Goal: Participate in discussion: Engage in conversation with other users on a specific topic

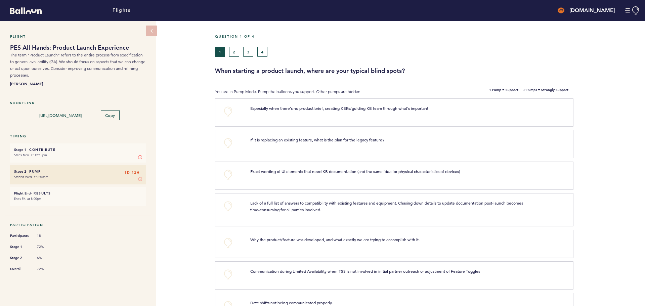
click at [302, 111] on p "Especially when there's no product brief, creating KBRs/guiding KB team through…" at bounding box center [391, 108] width 282 height 7
click at [226, 113] on button "+0" at bounding box center [227, 111] width 13 height 13
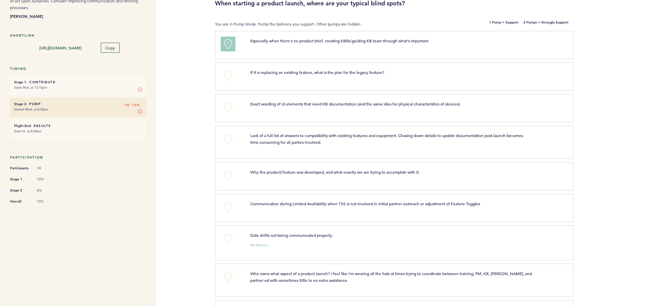
scroll to position [67, 0]
click at [228, 140] on button "+0" at bounding box center [227, 138] width 13 height 13
click at [229, 177] on button "+0" at bounding box center [227, 175] width 13 height 13
click at [228, 213] on button "+0" at bounding box center [227, 206] width 13 height 13
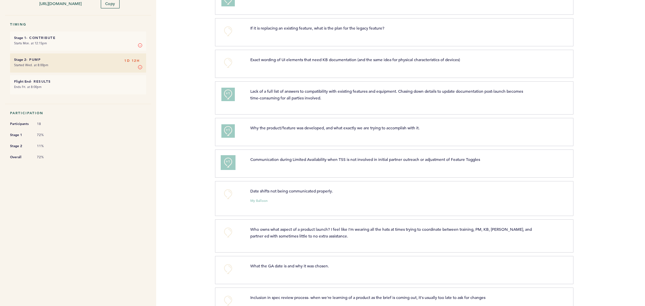
scroll to position [134, 0]
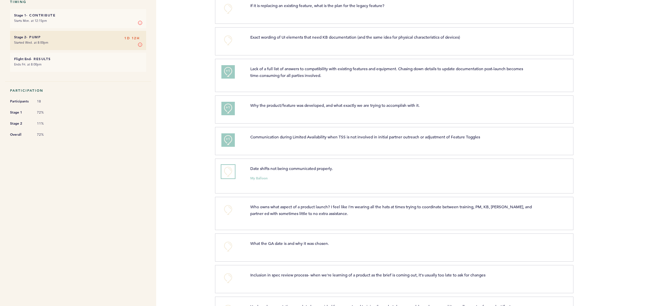
click at [225, 178] on button "+0" at bounding box center [227, 171] width 13 height 13
click at [225, 178] on button "+1" at bounding box center [227, 171] width 13 height 13
click at [228, 248] on button "+0" at bounding box center [227, 246] width 13 height 13
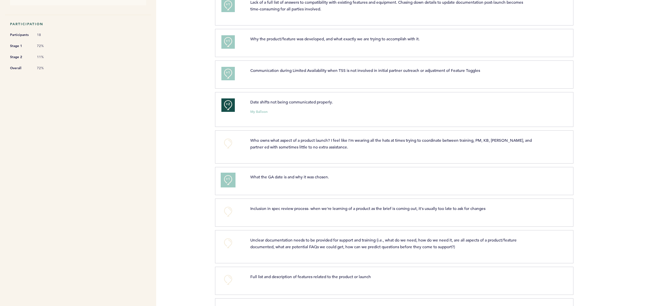
scroll to position [201, 0]
click at [227, 215] on button "+0" at bounding box center [227, 210] width 13 height 13
click at [227, 213] on span "+1" at bounding box center [228, 209] width 5 height 7
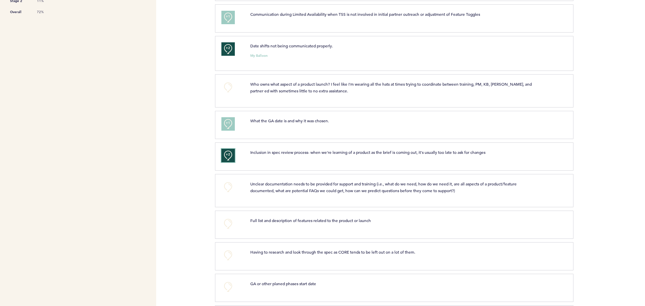
scroll to position [269, 0]
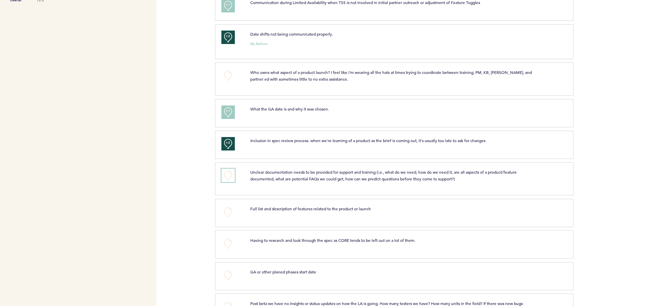
click at [228, 178] on button "+0" at bounding box center [227, 175] width 13 height 13
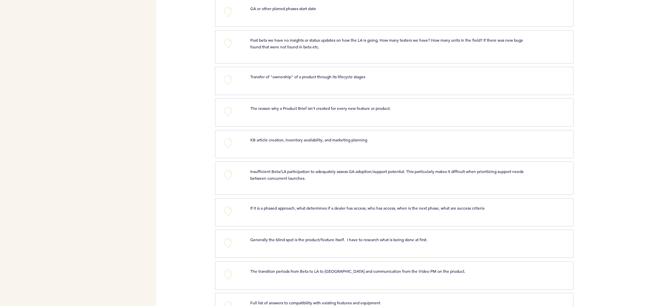
scroll to position [537, 0]
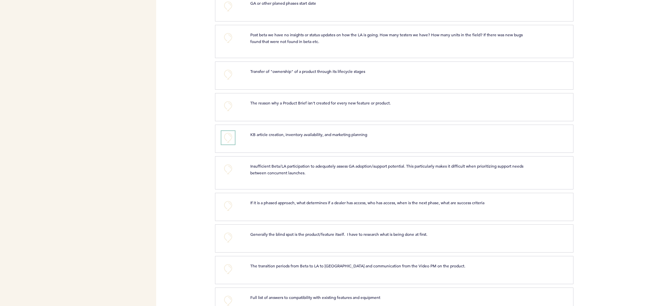
click at [223, 139] on button "+0" at bounding box center [227, 137] width 13 height 13
click at [227, 140] on span "+2" at bounding box center [228, 136] width 5 height 7
click at [228, 144] on button "+0" at bounding box center [227, 137] width 13 height 13
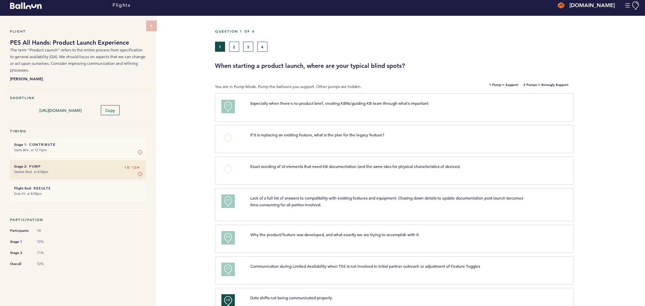
scroll to position [0, 0]
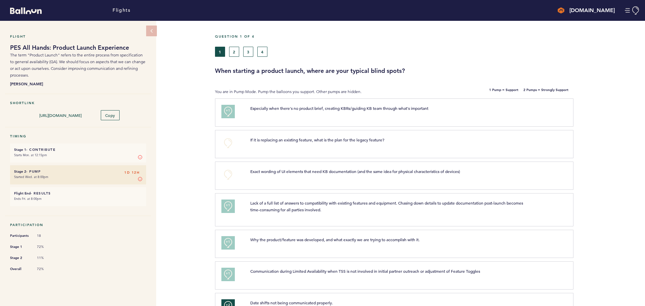
drag, startPoint x: 150, startPoint y: 152, endPoint x: 146, endPoint y: 150, distance: 4.2
click at [147, 151] on div "Flight PES All Hands: Product Launch Experience The term "Product Launch" refer…" at bounding box center [322, 163] width 645 height 285
click at [90, 148] on h6 "Stage 1 - Contribute 1D 12H" at bounding box center [78, 149] width 128 height 4
click at [108, 145] on li "Stage 1 - Contribute 1D 12H Starts Mon. at 12:15pm Stage 1 In Stage 1, you can …" at bounding box center [78, 152] width 136 height 19
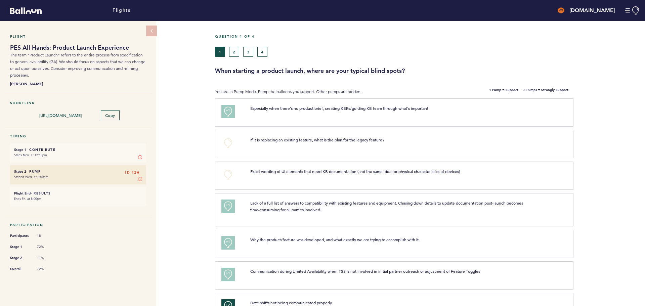
click at [108, 150] on h6 "Stage 1 - Contribute 1D 12H" at bounding box center [78, 149] width 128 height 4
click at [47, 145] on li "Stage 1 - Contribute 1D 12H Starts Mon. at 12:15pm Stage 1 In Stage 1, you can …" at bounding box center [78, 152] width 136 height 19
click at [22, 153] on time "Starts Mon. at 12:15pm" at bounding box center [30, 155] width 33 height 4
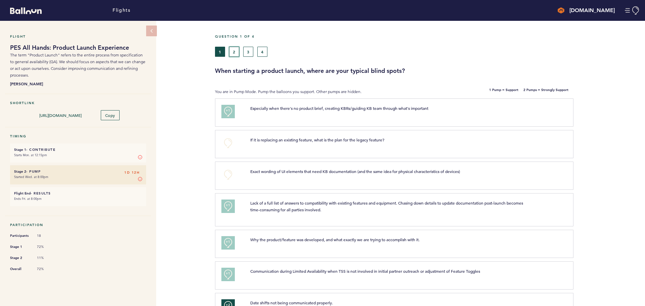
click at [235, 53] on button "2" at bounding box center [234, 52] width 10 height 10
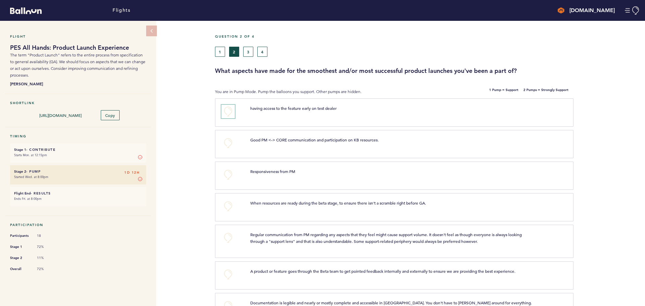
click at [221, 110] on button "+0" at bounding box center [227, 111] width 13 height 13
click at [225, 109] on button "+1" at bounding box center [227, 111] width 13 height 13
click at [226, 111] on span "+2" at bounding box center [228, 110] width 5 height 7
click at [226, 145] on button "+0" at bounding box center [227, 142] width 13 height 13
click at [227, 145] on button "+1" at bounding box center [227, 142] width 13 height 13
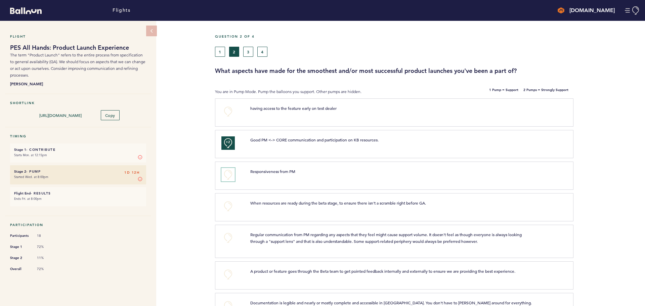
click at [232, 174] on button "+0" at bounding box center [227, 174] width 13 height 13
click at [232, 174] on button "+1" at bounding box center [227, 174] width 13 height 13
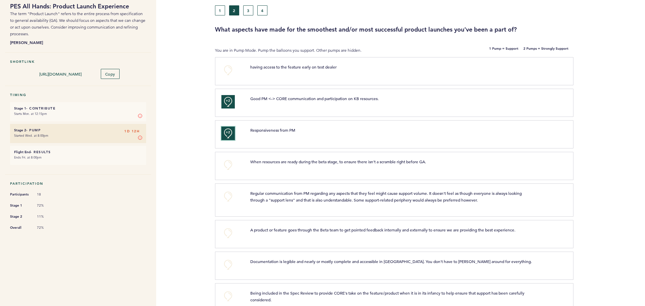
scroll to position [101, 0]
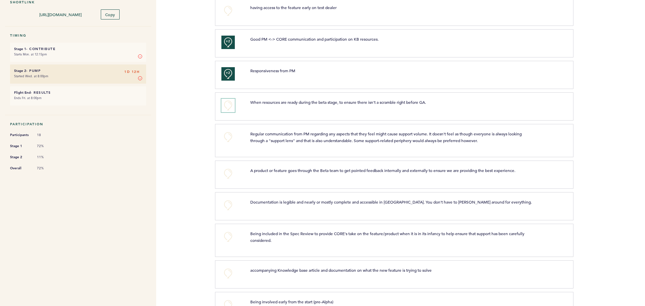
click at [227, 108] on button "+0" at bounding box center [227, 105] width 13 height 13
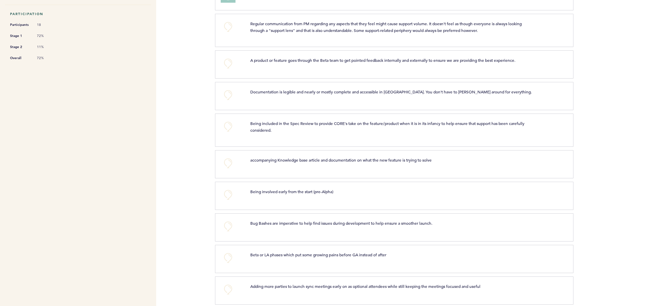
scroll to position [235, 0]
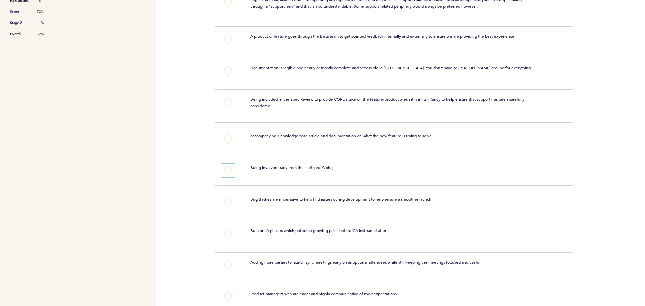
click at [224, 165] on button "+0" at bounding box center [227, 170] width 13 height 13
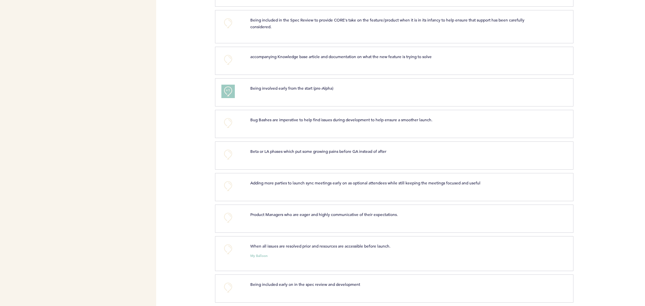
scroll to position [336, 0]
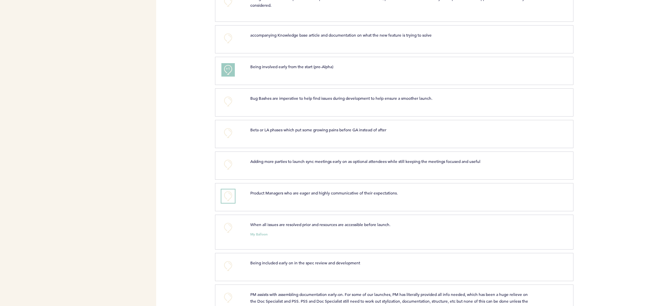
click at [228, 194] on button "+0" at bounding box center [227, 195] width 13 height 13
click at [228, 196] on span "+1" at bounding box center [228, 195] width 5 height 7
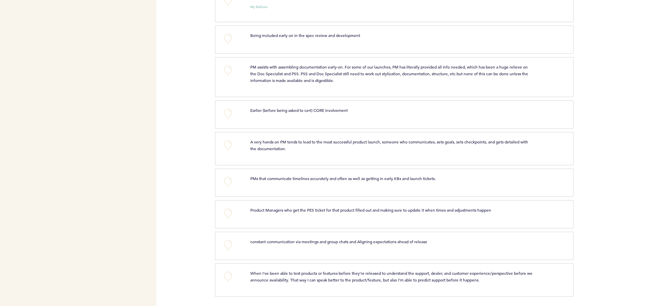
scroll to position [563, 0]
click at [227, 180] on button "+0" at bounding box center [227, 181] width 13 height 13
click at [231, 208] on button "+0" at bounding box center [227, 212] width 13 height 13
click at [225, 154] on div "+0" at bounding box center [230, 147] width 29 height 18
drag, startPoint x: 233, startPoint y: 143, endPoint x: 234, endPoint y: 152, distance: 8.9
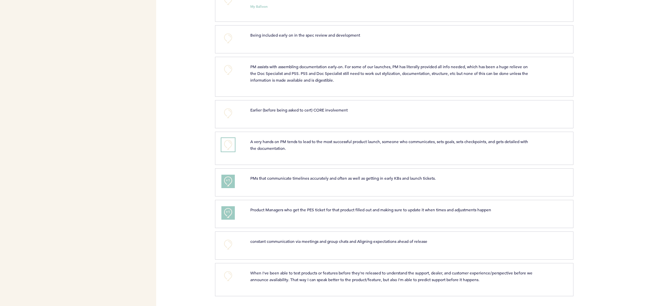
click at [232, 143] on button "+0" at bounding box center [227, 144] width 13 height 13
click at [231, 244] on button "+0" at bounding box center [227, 244] width 13 height 13
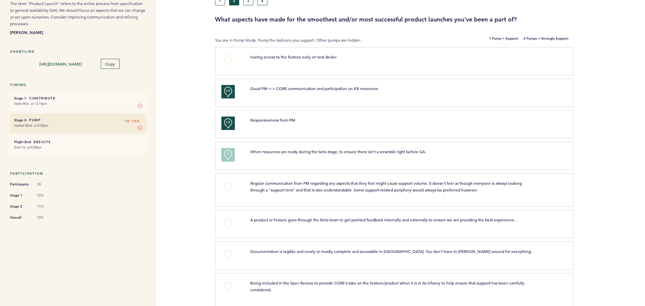
scroll to position [0, 0]
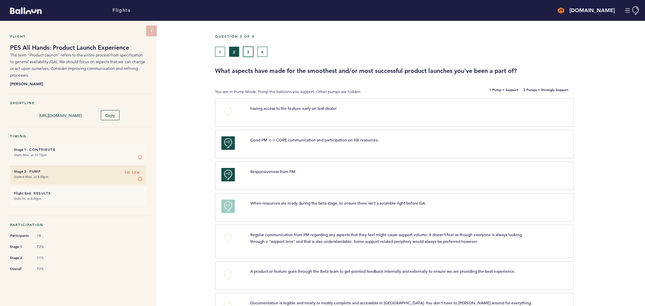
click at [249, 48] on button "3" at bounding box center [248, 52] width 10 height 10
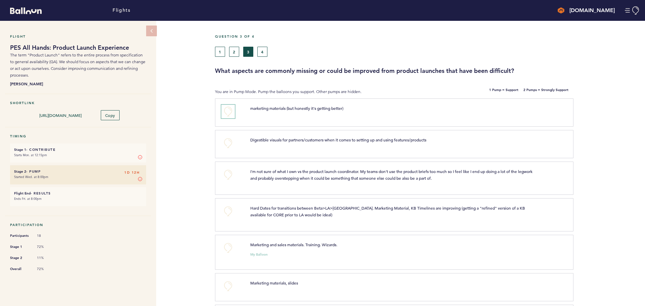
click at [226, 113] on button "+0" at bounding box center [227, 111] width 13 height 13
click at [226, 147] on button "+0" at bounding box center [227, 142] width 13 height 13
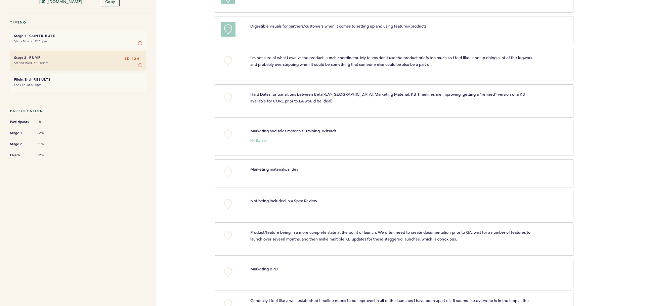
scroll to position [134, 0]
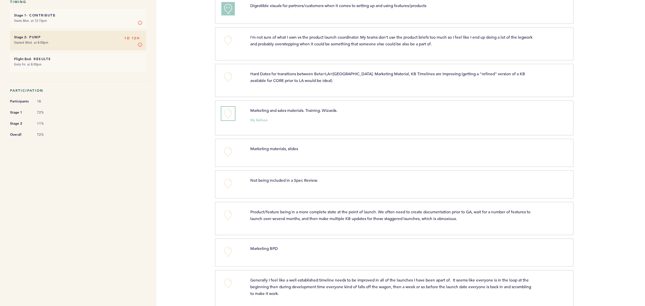
click at [224, 116] on button "+0" at bounding box center [227, 113] width 13 height 13
click at [229, 111] on button "+0" at bounding box center [227, 113] width 13 height 13
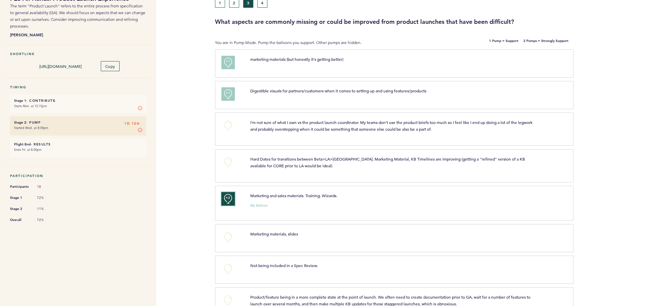
scroll to position [34, 0]
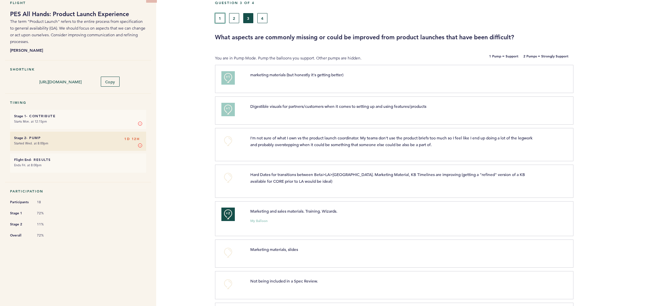
click at [222, 20] on button "1" at bounding box center [220, 18] width 10 height 10
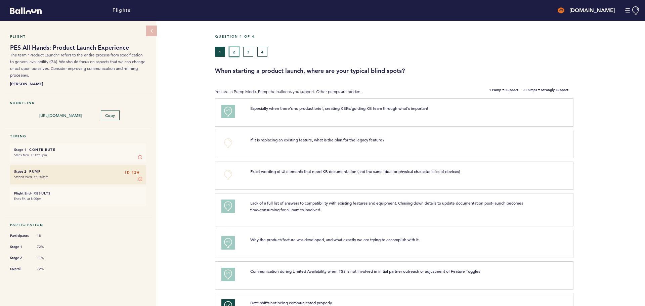
click at [238, 50] on button "2" at bounding box center [234, 52] width 10 height 10
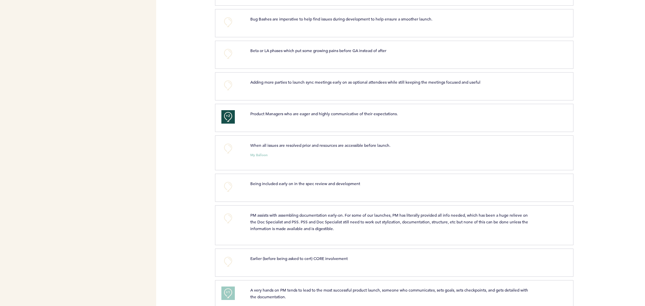
scroll to position [470, 0]
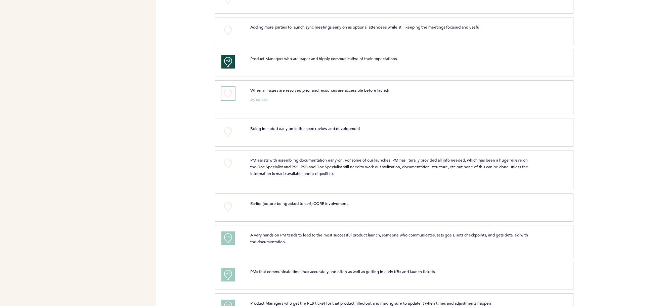
click at [228, 92] on button "+0" at bounding box center [227, 93] width 13 height 13
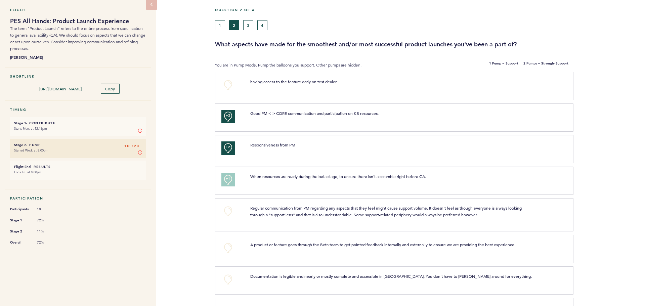
scroll to position [26, 0]
click at [248, 28] on button "3" at bounding box center [248, 25] width 10 height 10
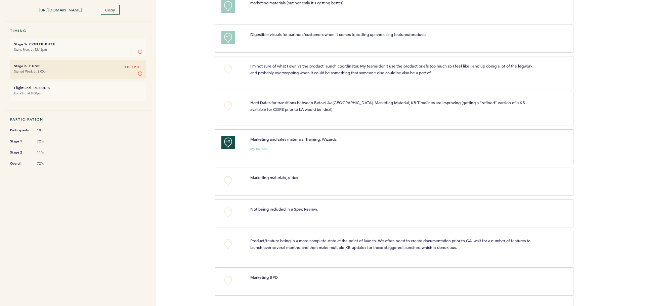
scroll to position [160, 0]
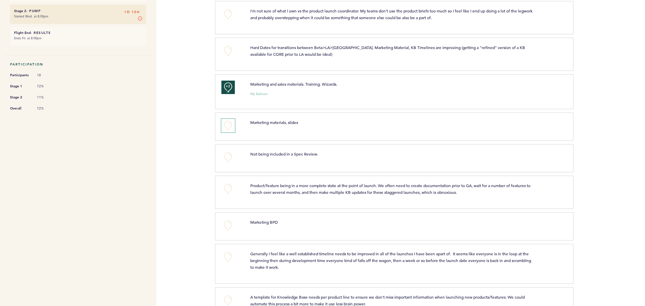
click at [227, 124] on button "+0" at bounding box center [227, 125] width 13 height 13
click at [229, 156] on button "+0" at bounding box center [227, 156] width 13 height 13
click at [226, 155] on span "+1" at bounding box center [228, 156] width 5 height 7
click at [225, 155] on button "+2" at bounding box center [227, 156] width 13 height 13
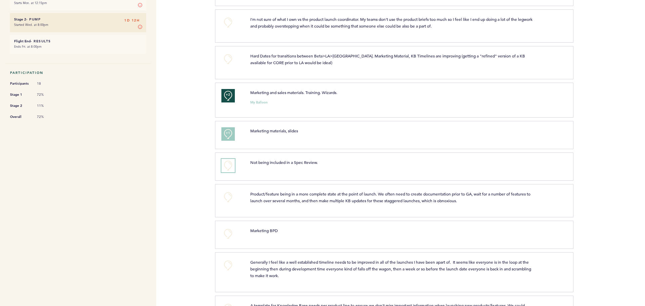
scroll to position [168, 0]
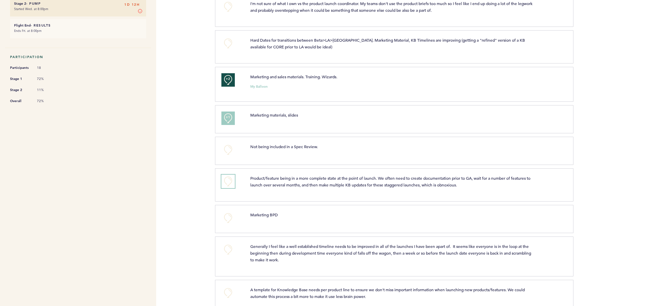
click at [228, 179] on button "+0" at bounding box center [227, 181] width 13 height 13
click at [229, 180] on span "+1" at bounding box center [228, 180] width 5 height 7
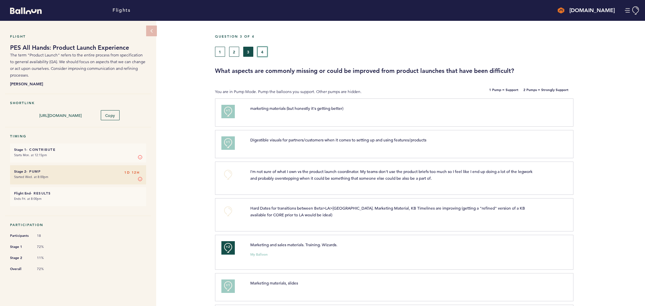
click at [261, 49] on button "4" at bounding box center [262, 52] width 10 height 10
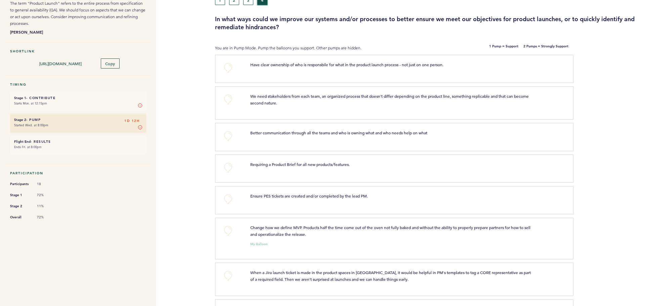
scroll to position [67, 0]
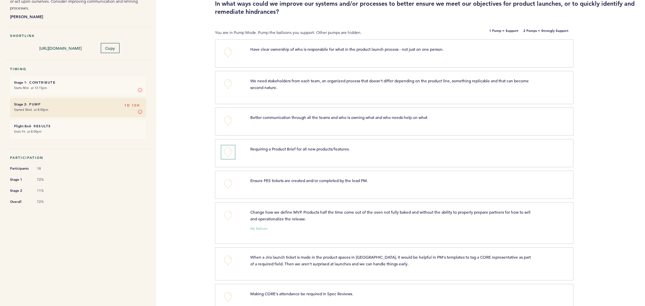
click at [227, 149] on button "+0" at bounding box center [227, 151] width 13 height 13
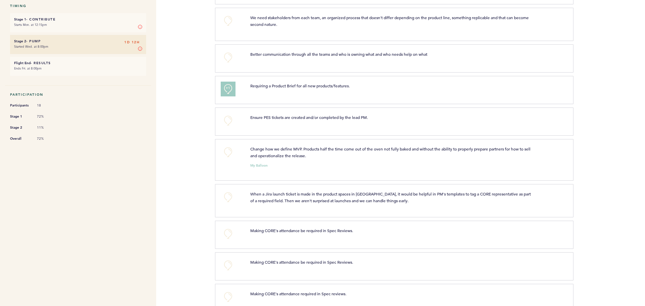
scroll to position [134, 0]
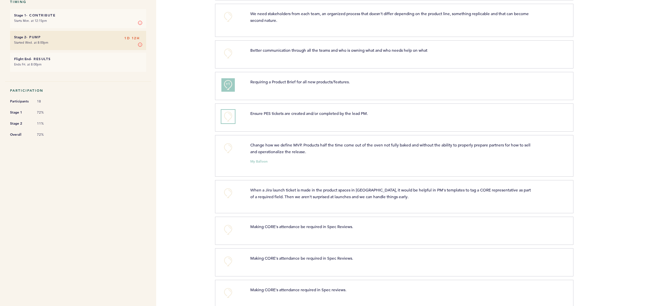
click at [225, 118] on button "+0" at bounding box center [227, 116] width 13 height 13
click at [230, 147] on button "+0" at bounding box center [227, 147] width 13 height 13
click at [230, 147] on span "+1" at bounding box center [228, 147] width 5 height 7
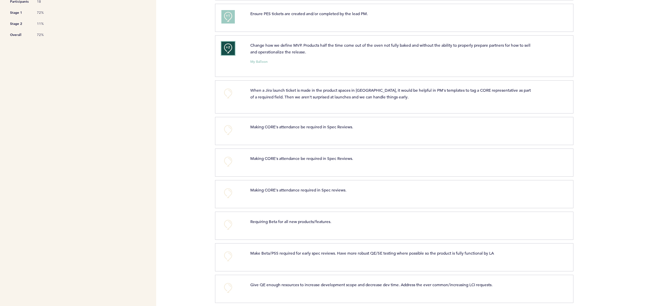
scroll to position [235, 0]
click at [229, 94] on button "+0" at bounding box center [227, 92] width 13 height 13
click at [229, 126] on button "+0" at bounding box center [227, 128] width 13 height 13
click at [229, 158] on button "+0" at bounding box center [227, 160] width 13 height 13
click at [233, 193] on button "+0" at bounding box center [227, 191] width 13 height 13
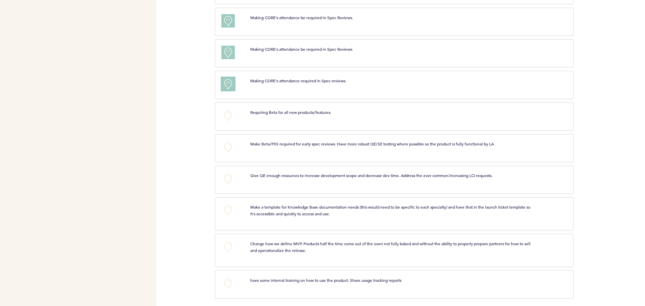
scroll to position [345, 0]
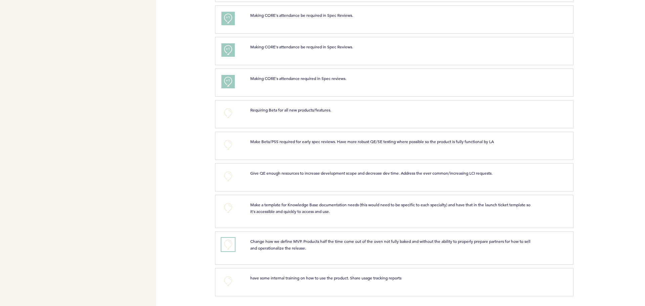
click at [228, 244] on button "+0" at bounding box center [227, 244] width 13 height 13
click at [228, 244] on span "+1" at bounding box center [228, 243] width 5 height 7
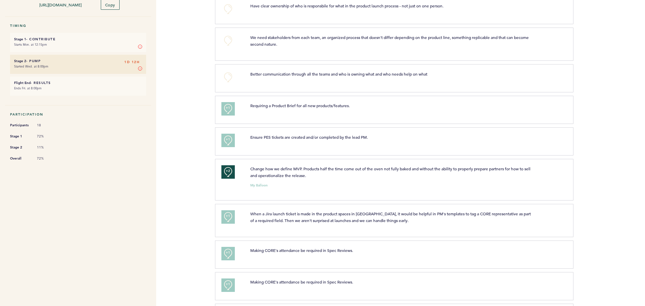
scroll to position [0, 0]
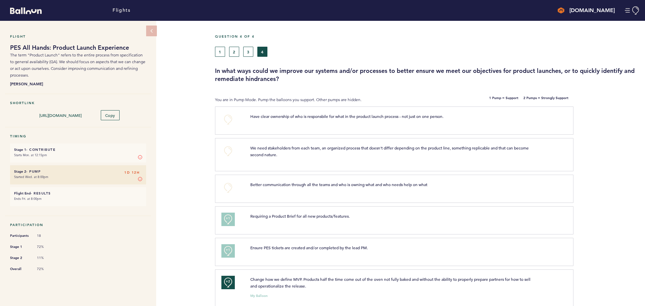
click at [81, 192] on h6 "Flight End - Results 1D 12H" at bounding box center [78, 193] width 128 height 4
